Goal: Transaction & Acquisition: Download file/media

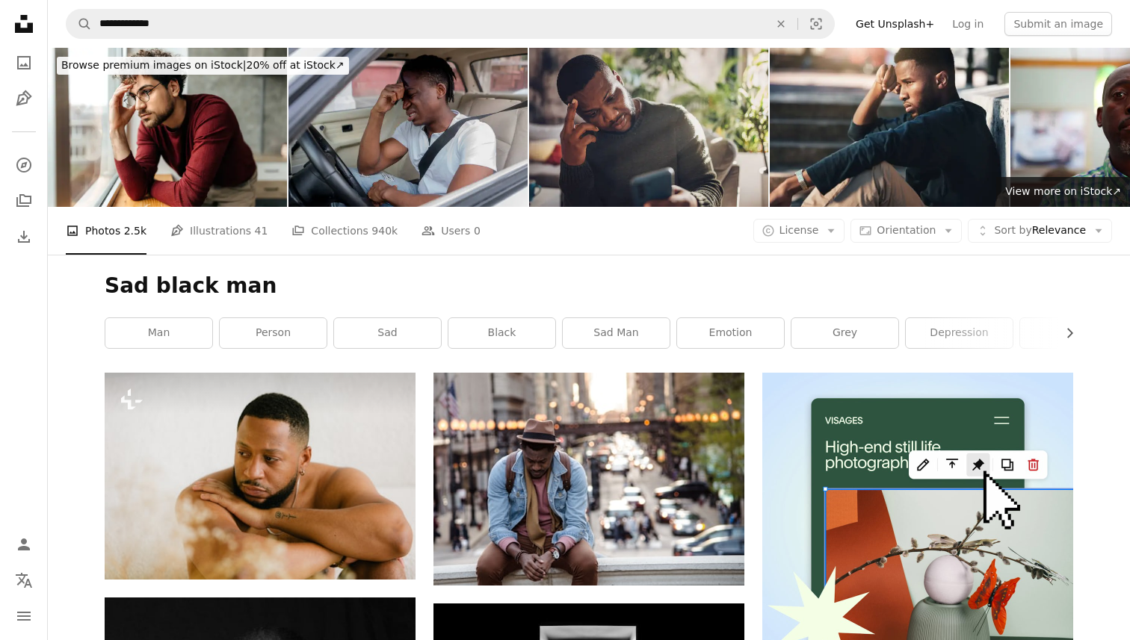
scroll to position [11121, 0]
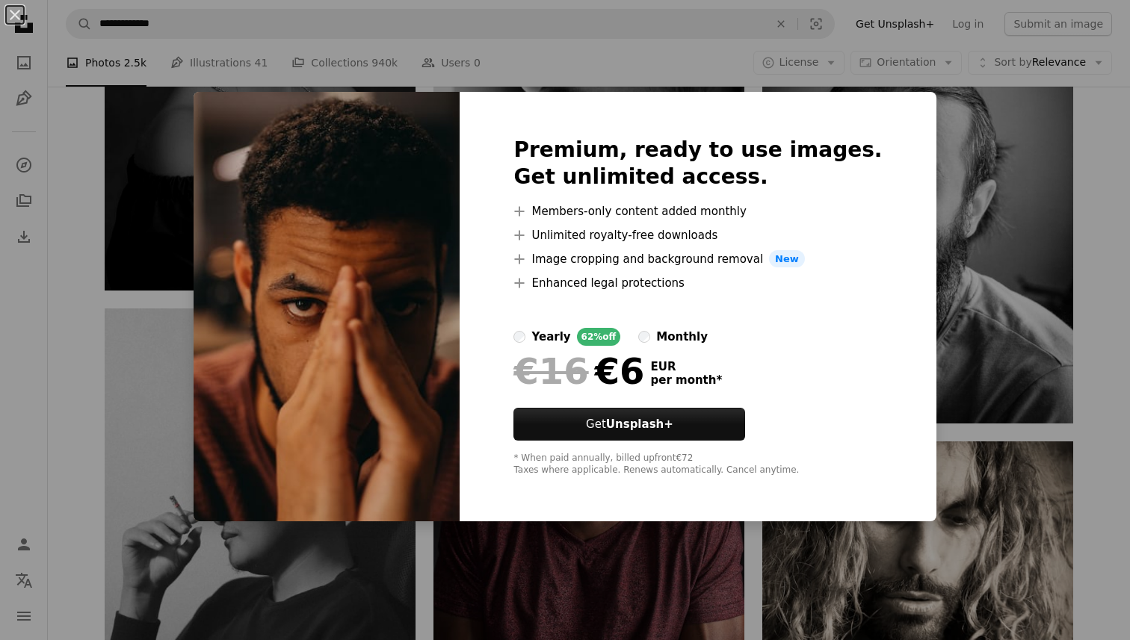
click at [401, 306] on img at bounding box center [327, 307] width 266 height 430
click at [952, 336] on div "An X shape Premium, ready to use images. Get unlimited access. A plus sign Memb…" at bounding box center [565, 320] width 1130 height 640
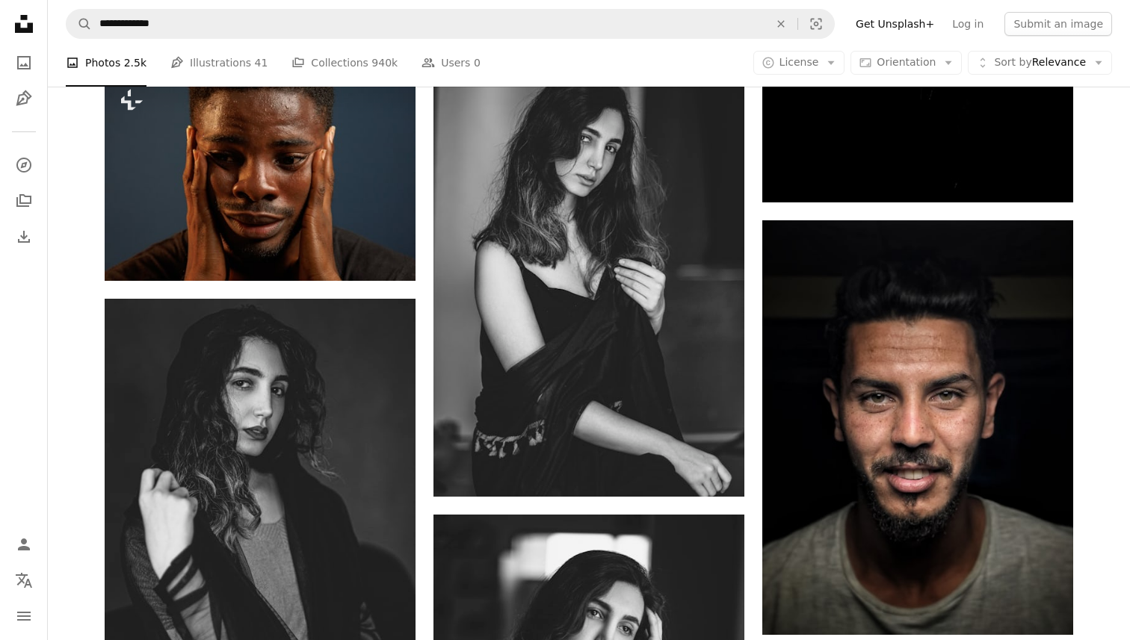
scroll to position [13070, 0]
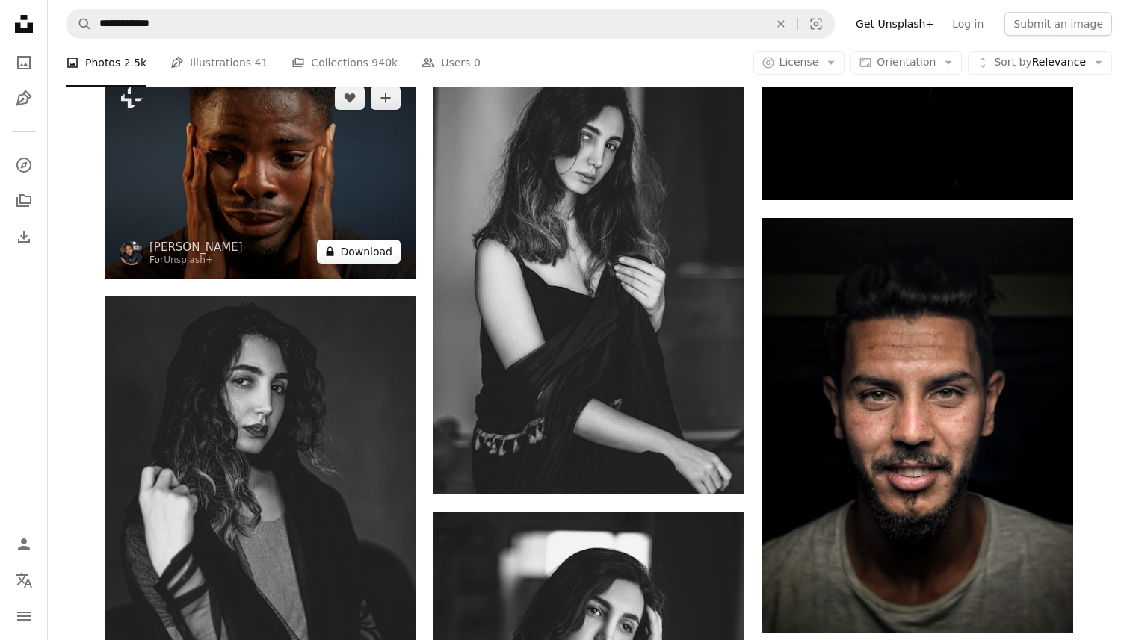
click at [337, 260] on button "A lock Download" at bounding box center [359, 252] width 84 height 24
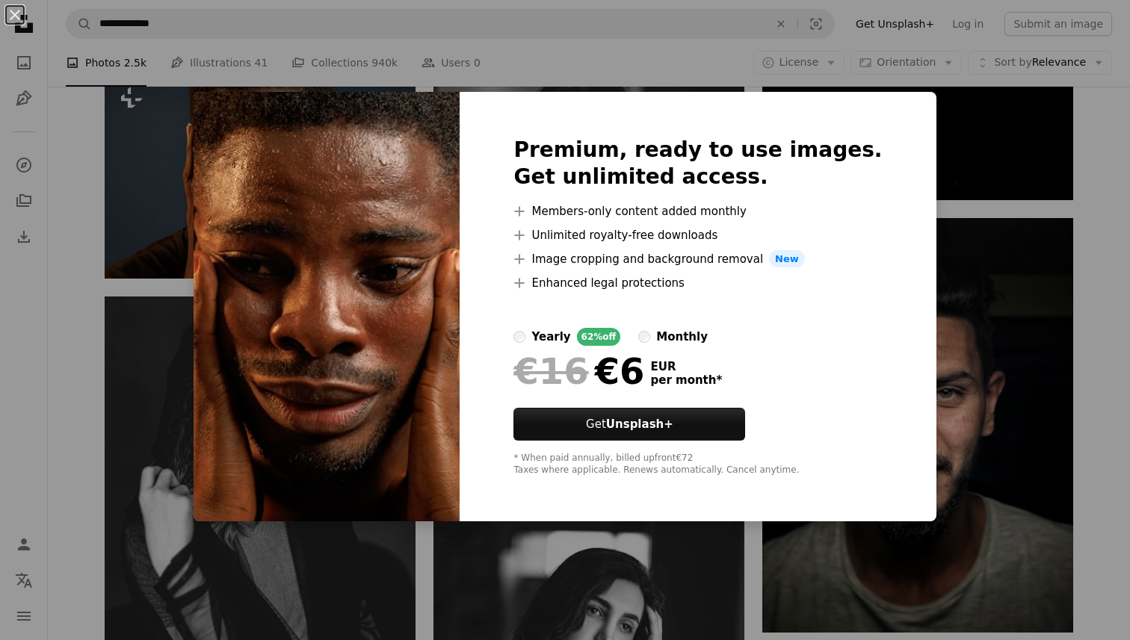
click at [924, 188] on div "An X shape Premium, ready to use images. Get unlimited access. A plus sign Memb…" at bounding box center [565, 320] width 1130 height 640
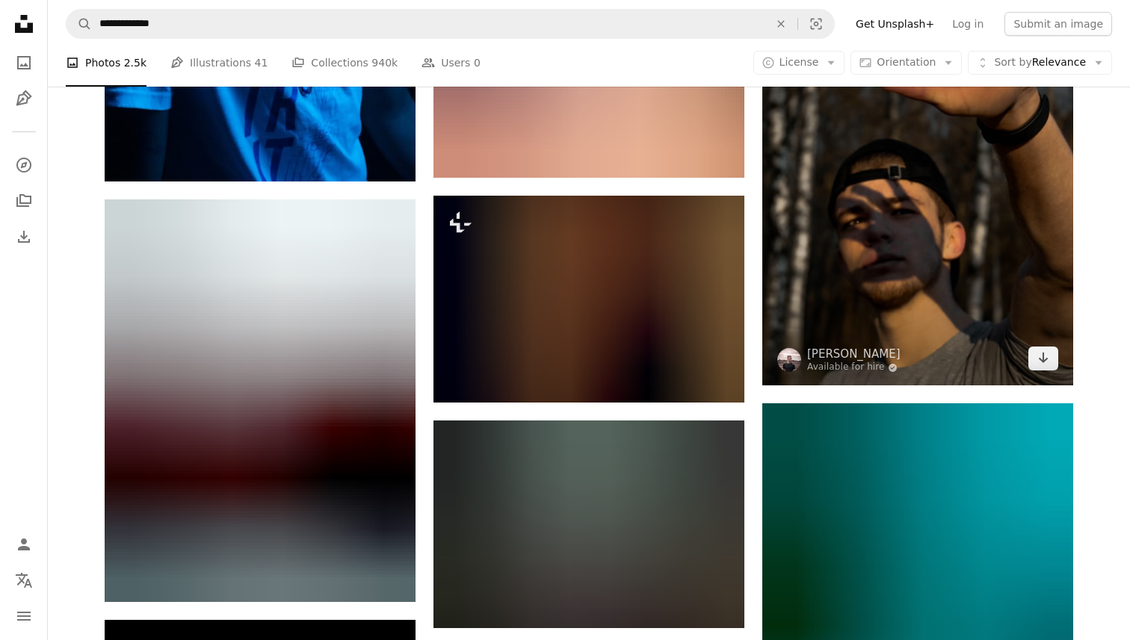
scroll to position [16250, 0]
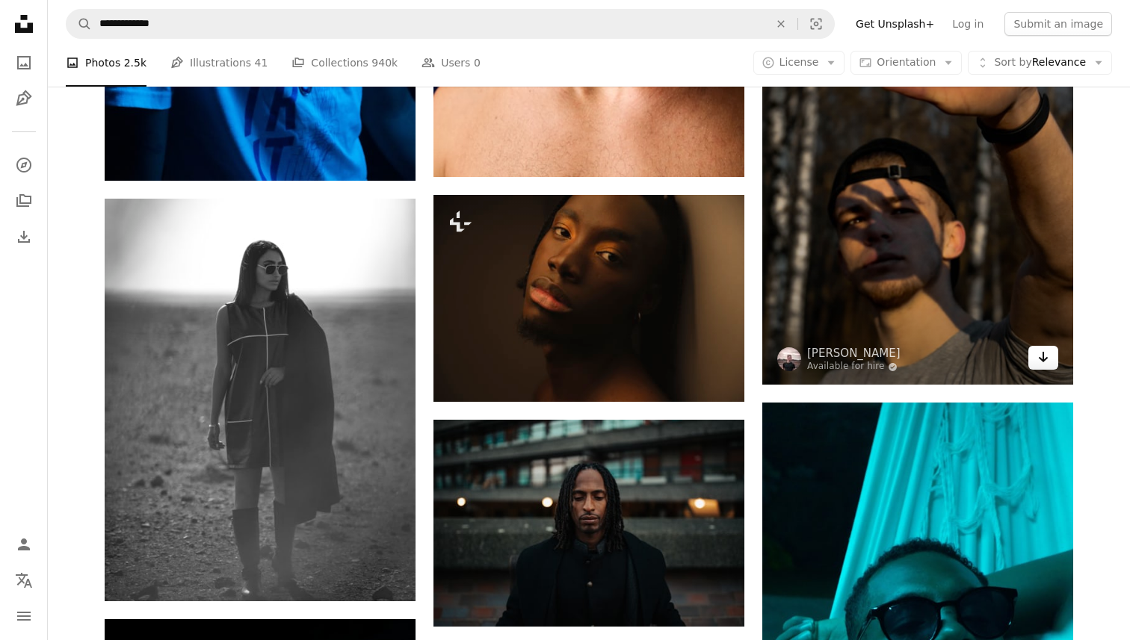
click at [1045, 362] on icon "Arrow pointing down" at bounding box center [1043, 357] width 12 height 18
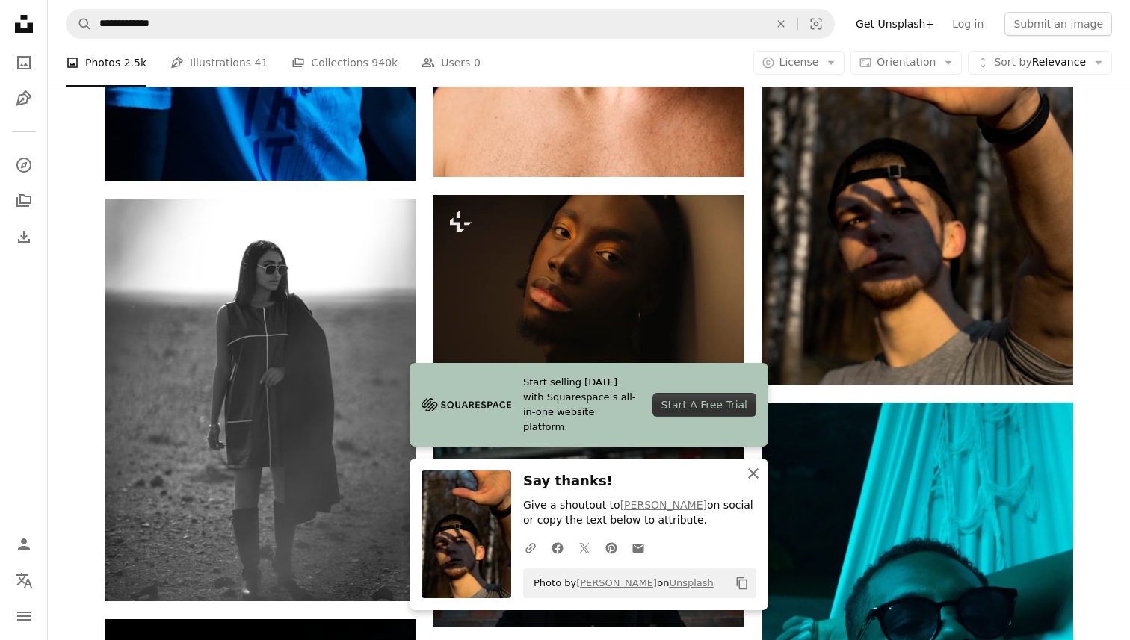
click at [749, 467] on icon "An X shape" at bounding box center [753, 474] width 18 height 18
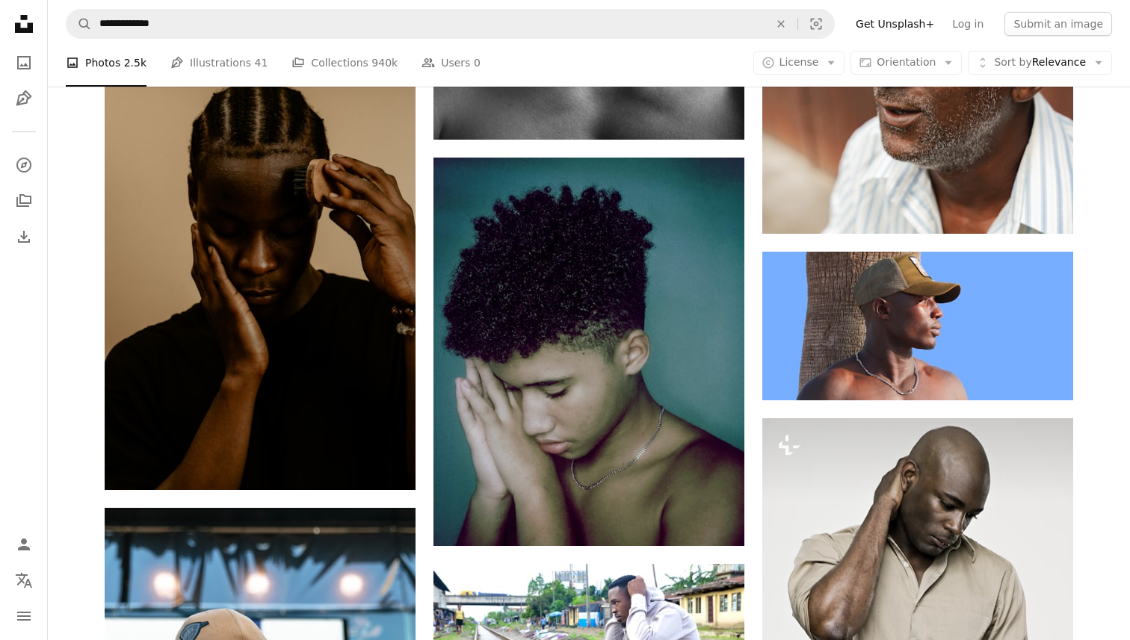
scroll to position [28320, 0]
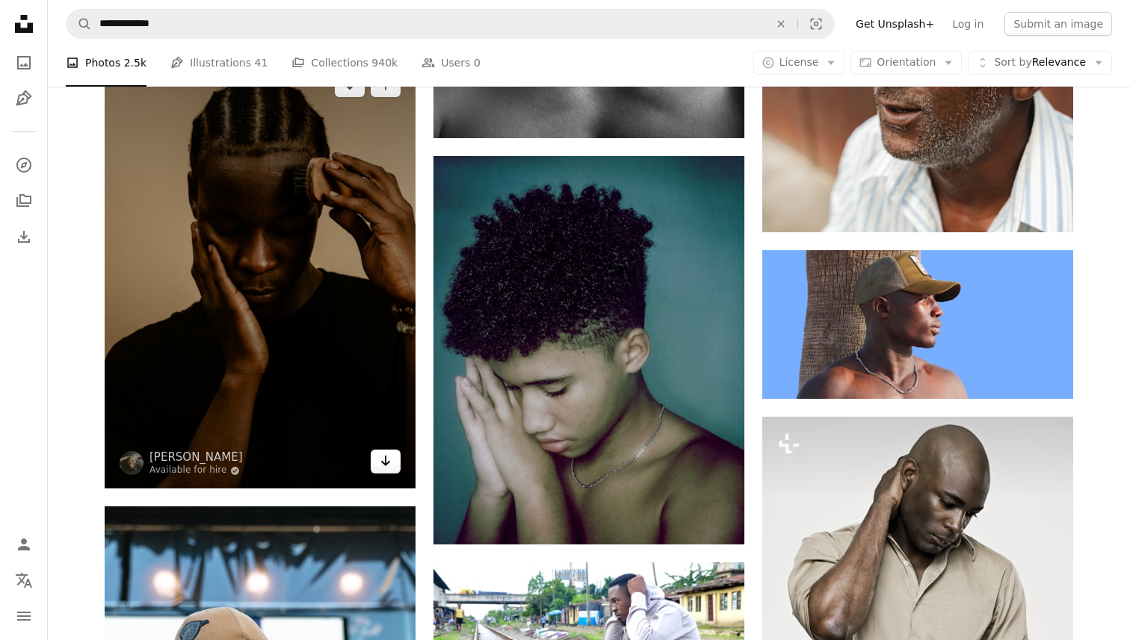
click at [384, 458] on icon "Arrow pointing down" at bounding box center [386, 461] width 12 height 18
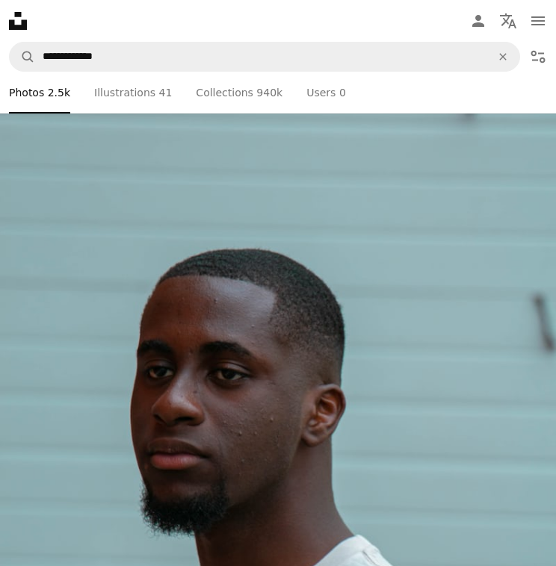
scroll to position [1018275, 0]
